Goal: Information Seeking & Learning: Learn about a topic

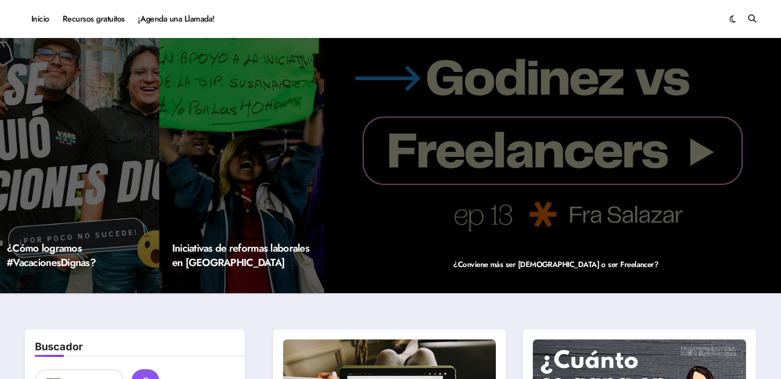
scroll to position [10, 0]
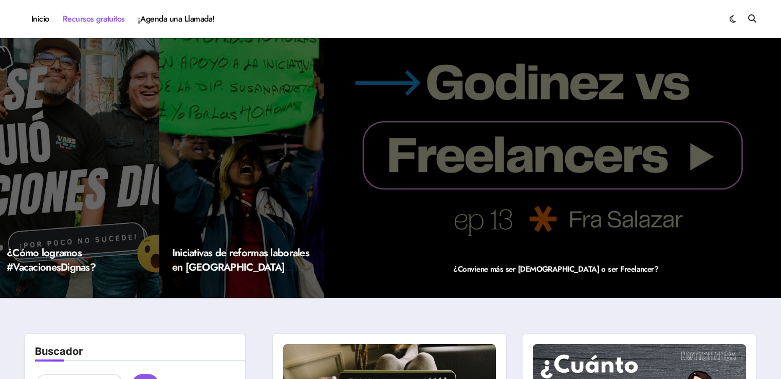
click at [91, 25] on link "Recursos gratuitos" at bounding box center [93, 19] width 75 height 28
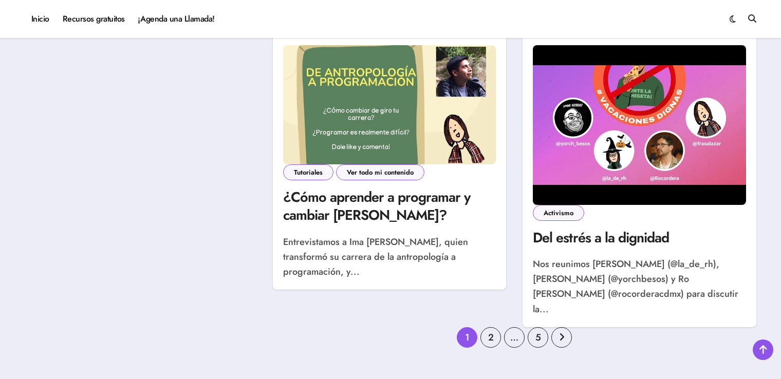
scroll to position [1522, 0]
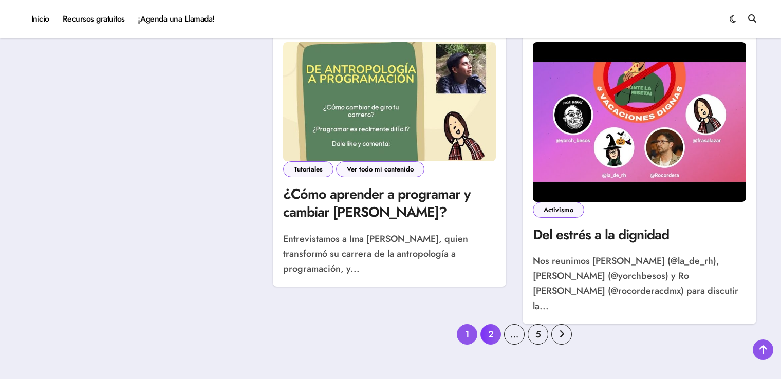
click at [490, 324] on link "2" at bounding box center [490, 334] width 21 height 21
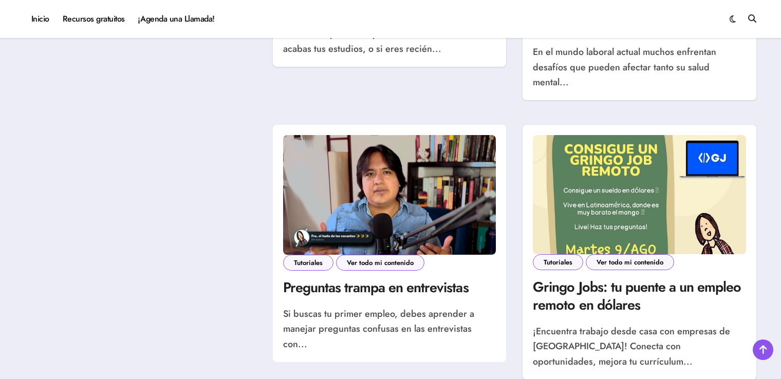
scroll to position [1134, 0]
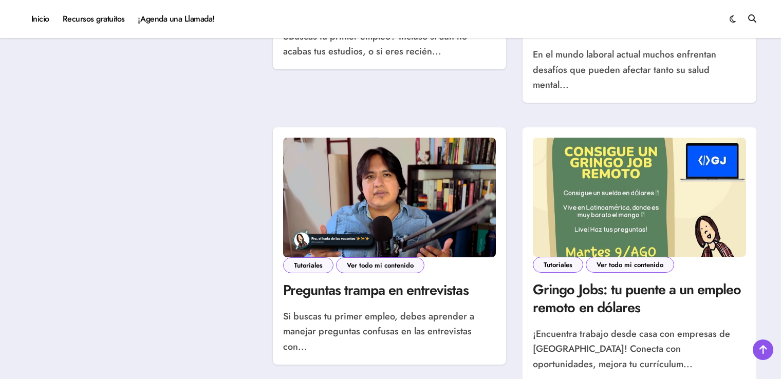
click at [688, 203] on img at bounding box center [639, 197] width 213 height 119
